Goal: Task Accomplishment & Management: Manage account settings

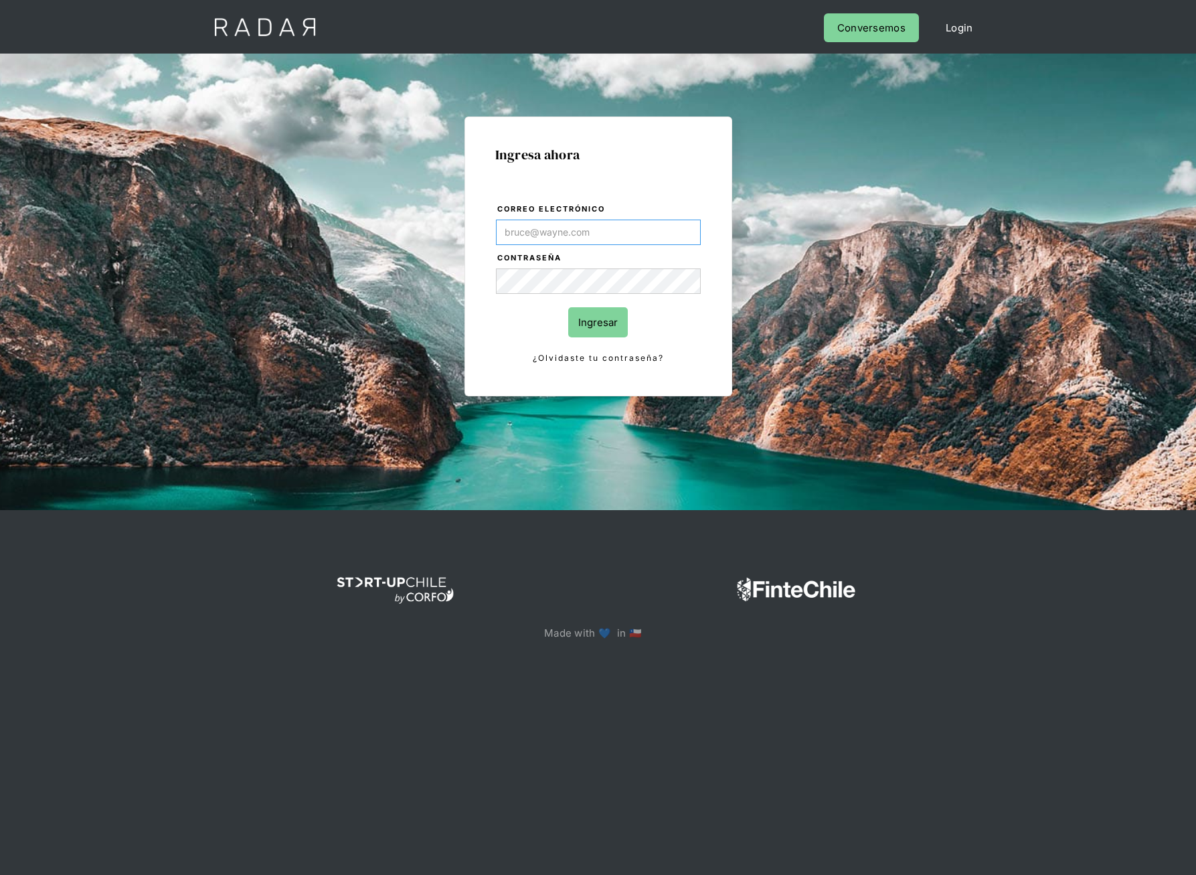
click at [648, 224] on input "Correo electrónico" at bounding box center [598, 231] width 205 height 25
type input "[PERSON_NAME][EMAIL_ADDRESS][PERSON_NAME][DOMAIN_NAME]"
click at [568, 307] on input "Ingresar" at bounding box center [598, 322] width 60 height 30
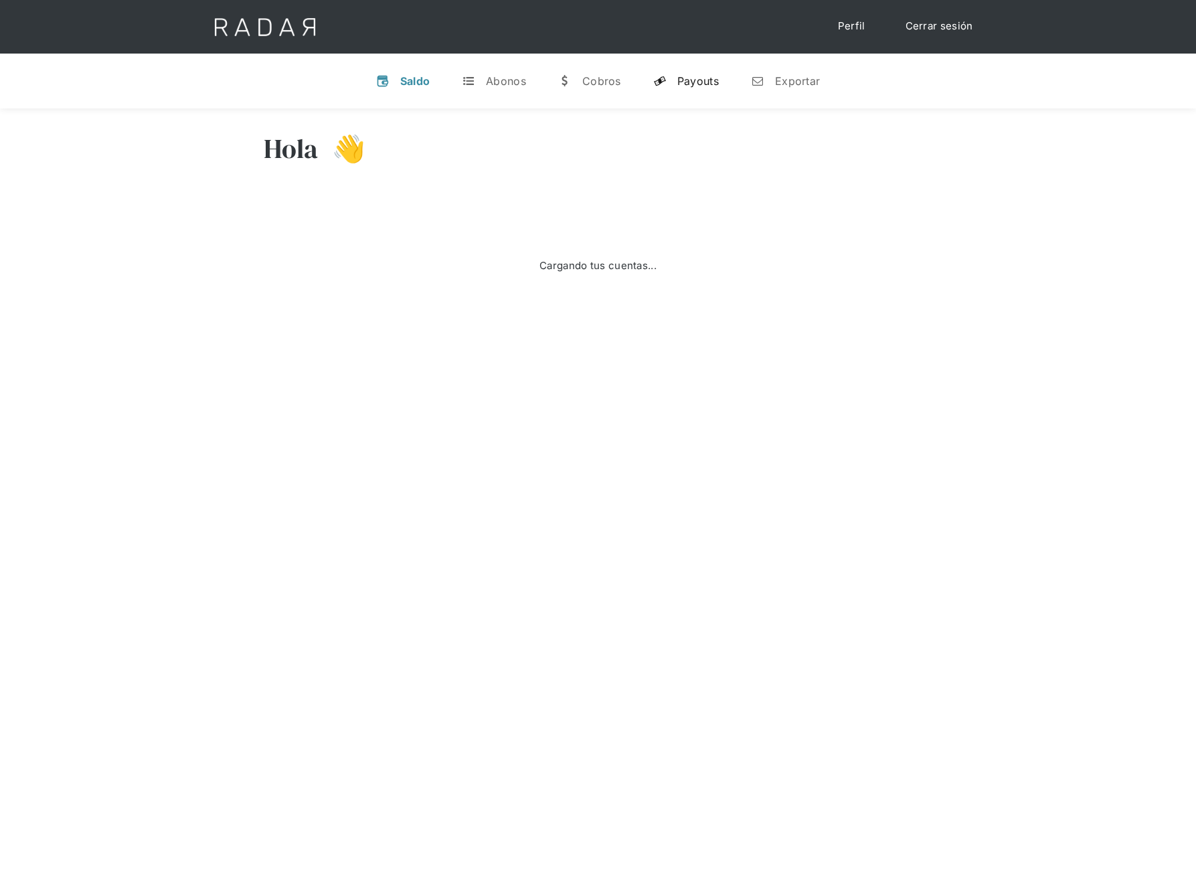
click at [699, 73] on link "y Payouts" at bounding box center [685, 81] width 87 height 35
